Goal: Task Accomplishment & Management: Use online tool/utility

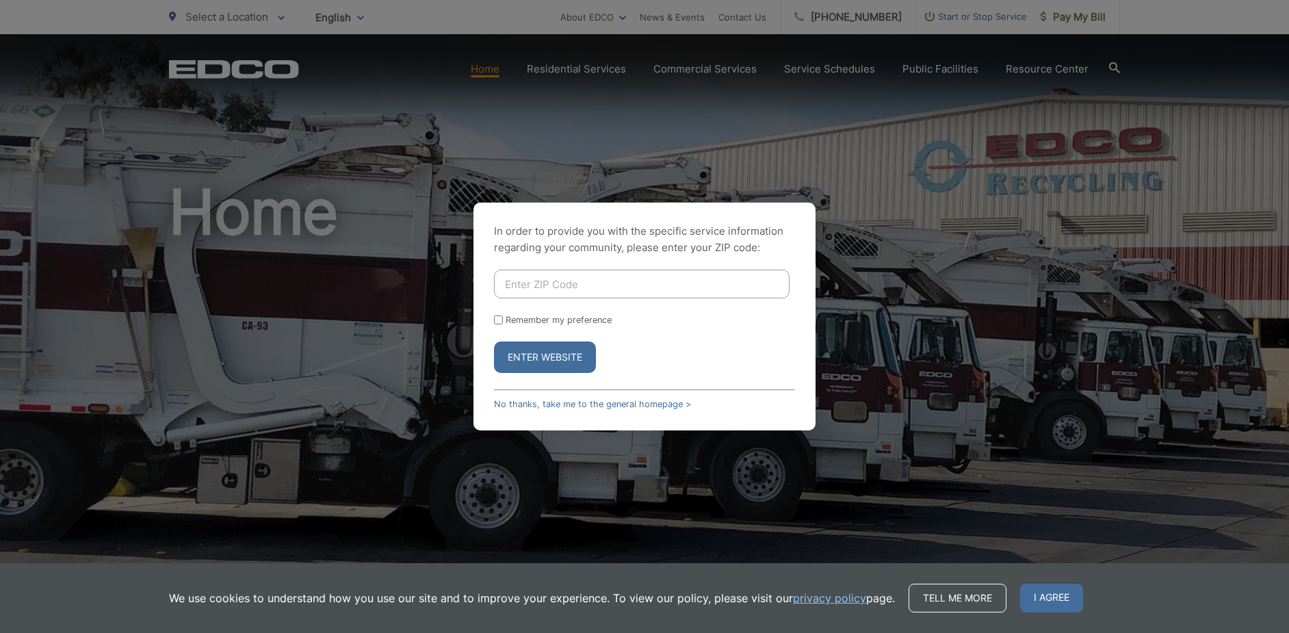
click at [569, 281] on input "Enter ZIP Code" at bounding box center [642, 284] width 296 height 29
type input "92075"
click at [498, 317] on input "Remember my preference" at bounding box center [498, 319] width 9 height 9
checkbox input "true"
click at [562, 361] on button "Enter Website" at bounding box center [545, 356] width 102 height 31
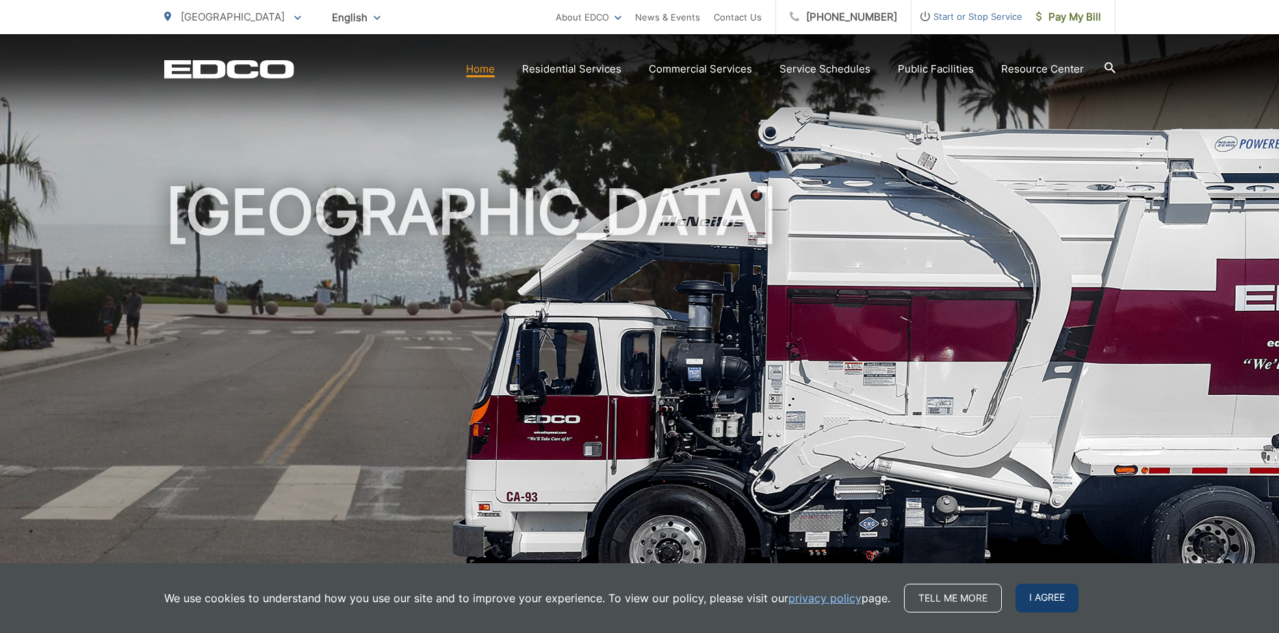
click at [1056, 593] on span "I agree" at bounding box center [1046, 598] width 63 height 29
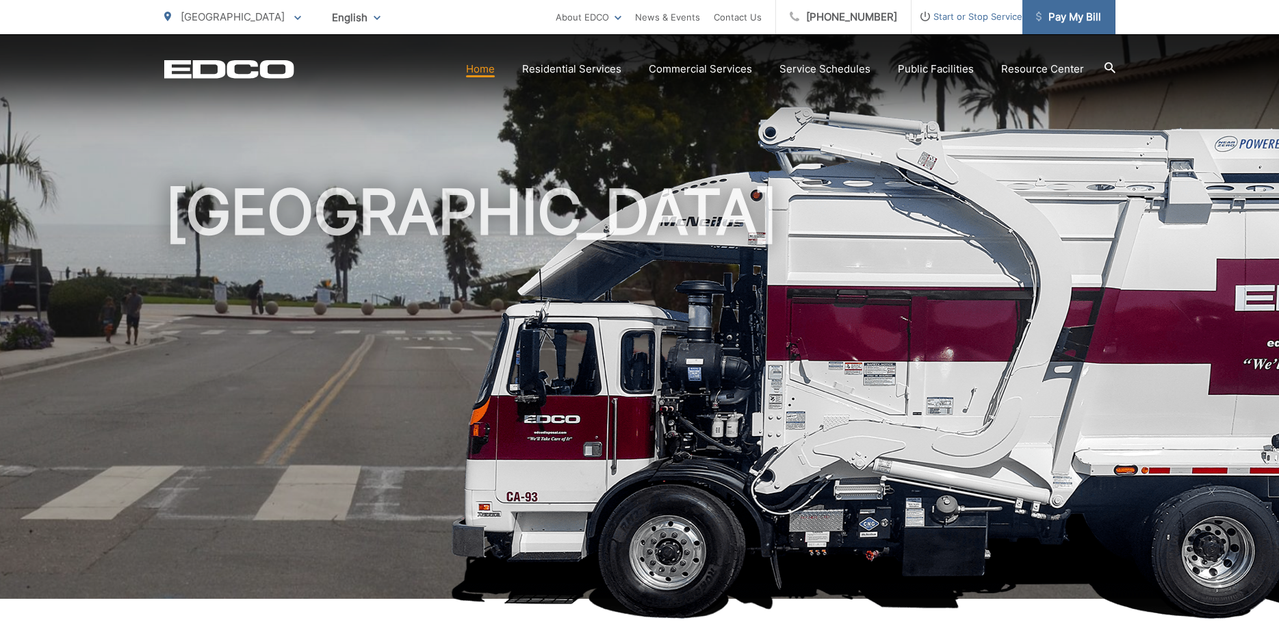
click at [1082, 11] on span "Pay My Bill" at bounding box center [1068, 17] width 65 height 16
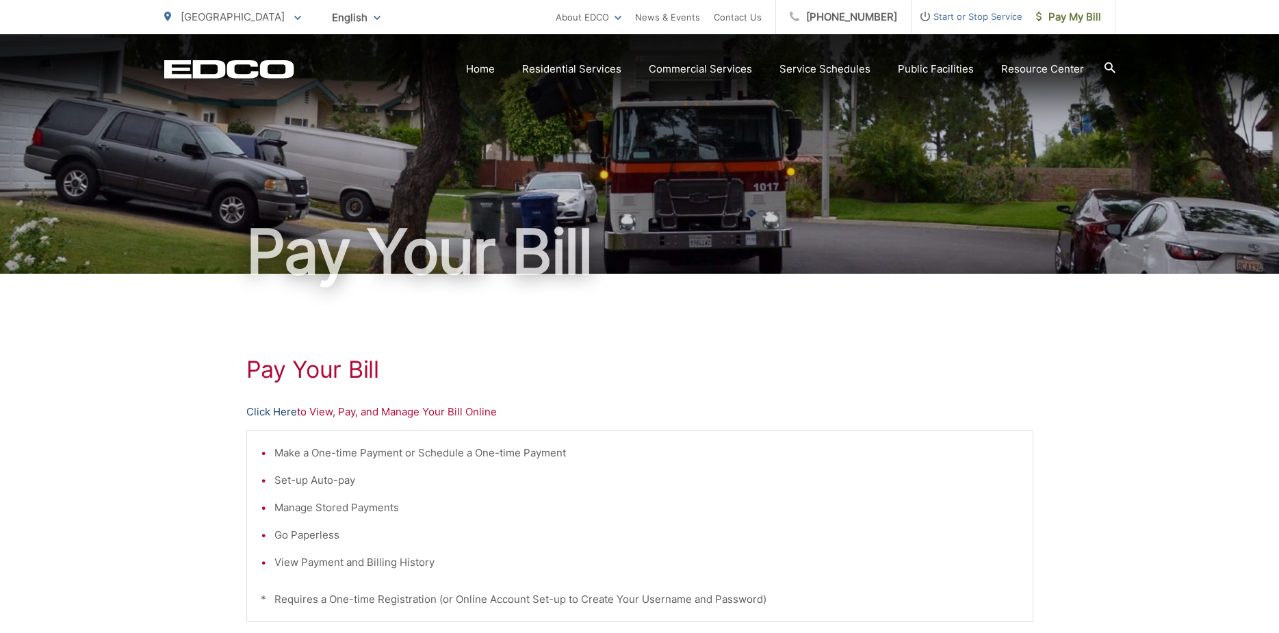
click at [287, 409] on link "Click Here" at bounding box center [271, 412] width 51 height 16
